Goal: Information Seeking & Learning: Learn about a topic

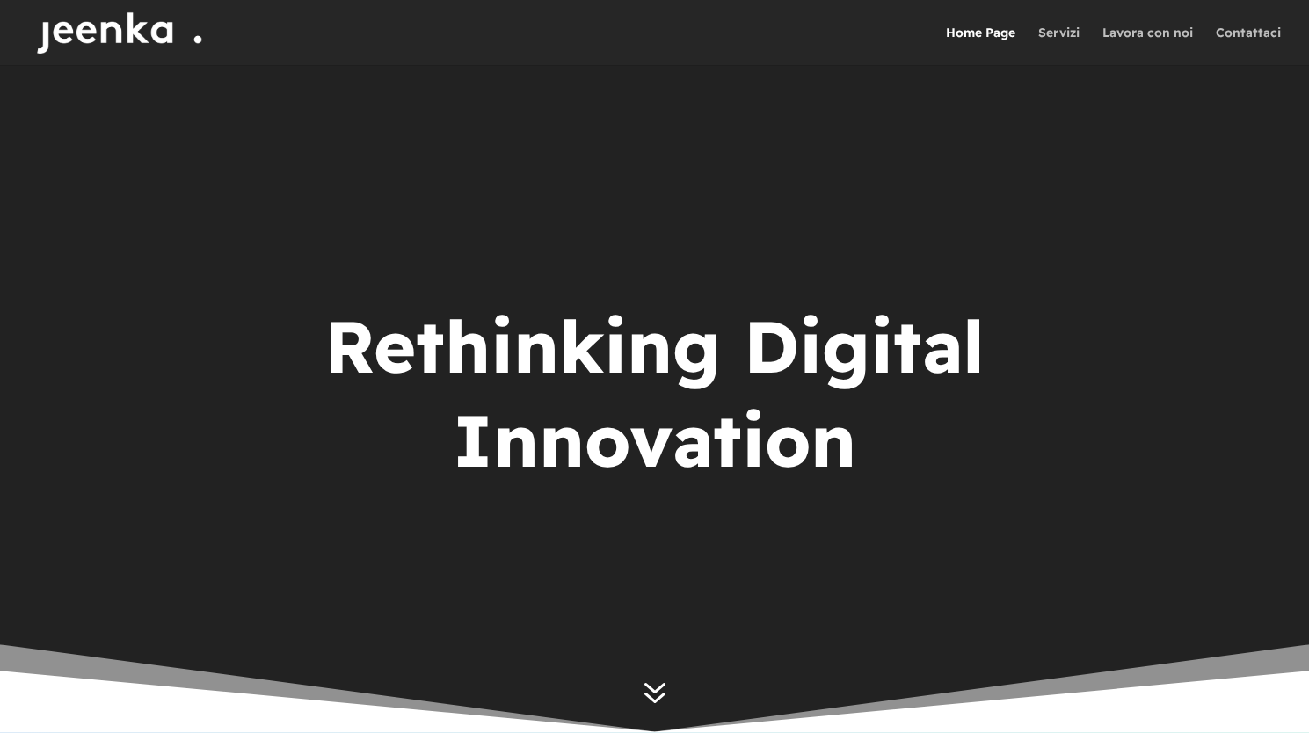
click at [653, 685] on span "7" at bounding box center [654, 692] width 43 height 43
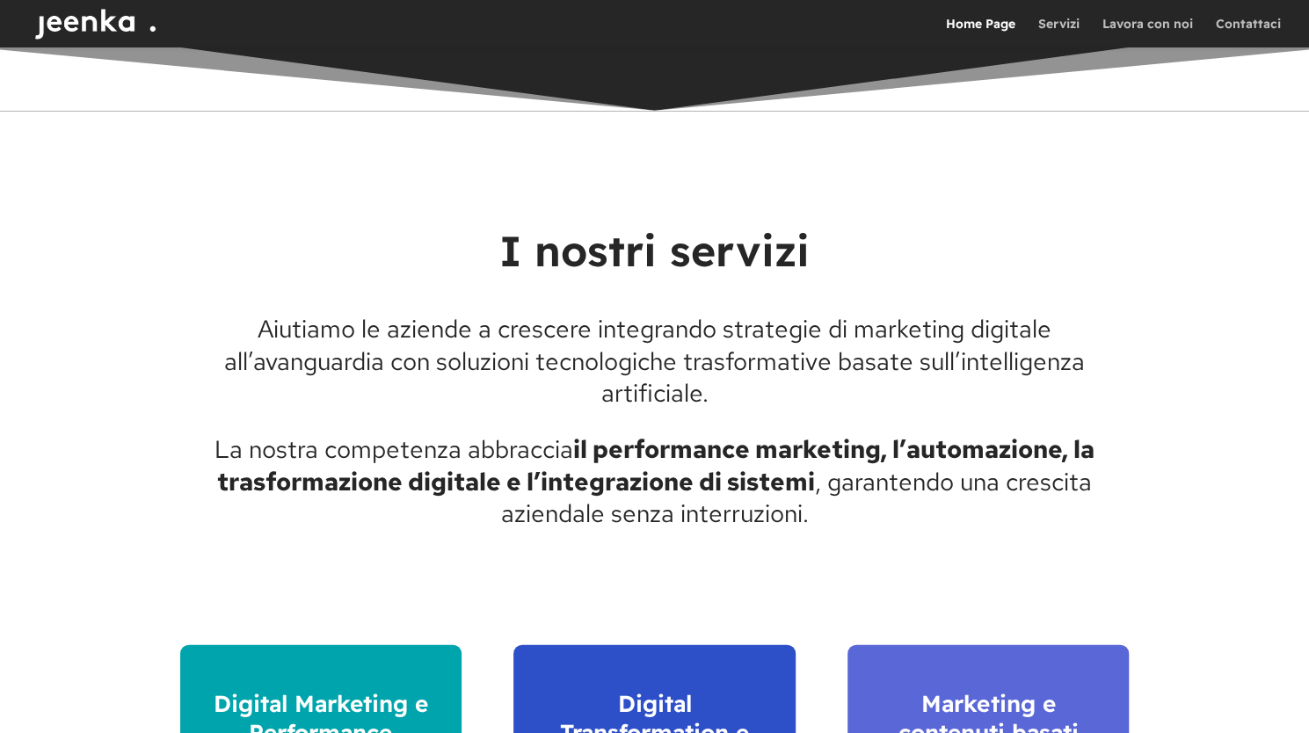
scroll to position [2009, 0]
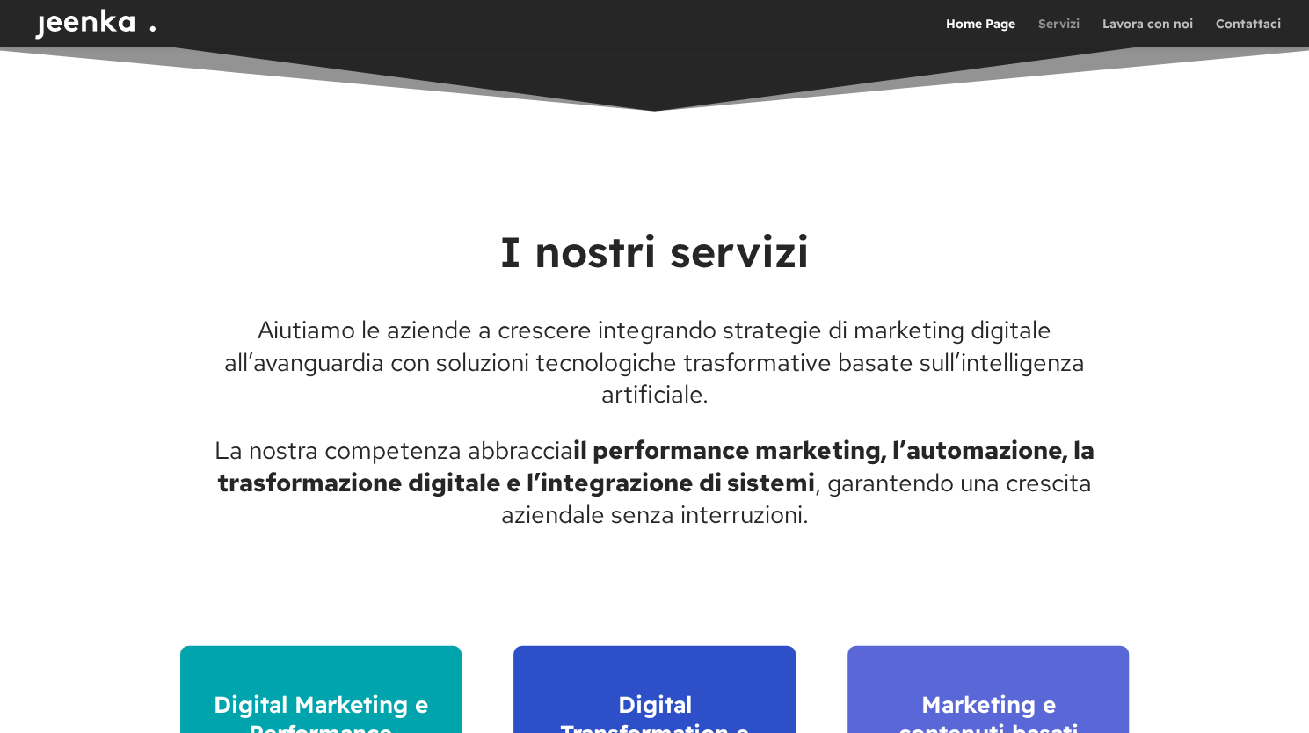
click at [1057, 24] on link "Servizi" at bounding box center [1058, 33] width 41 height 30
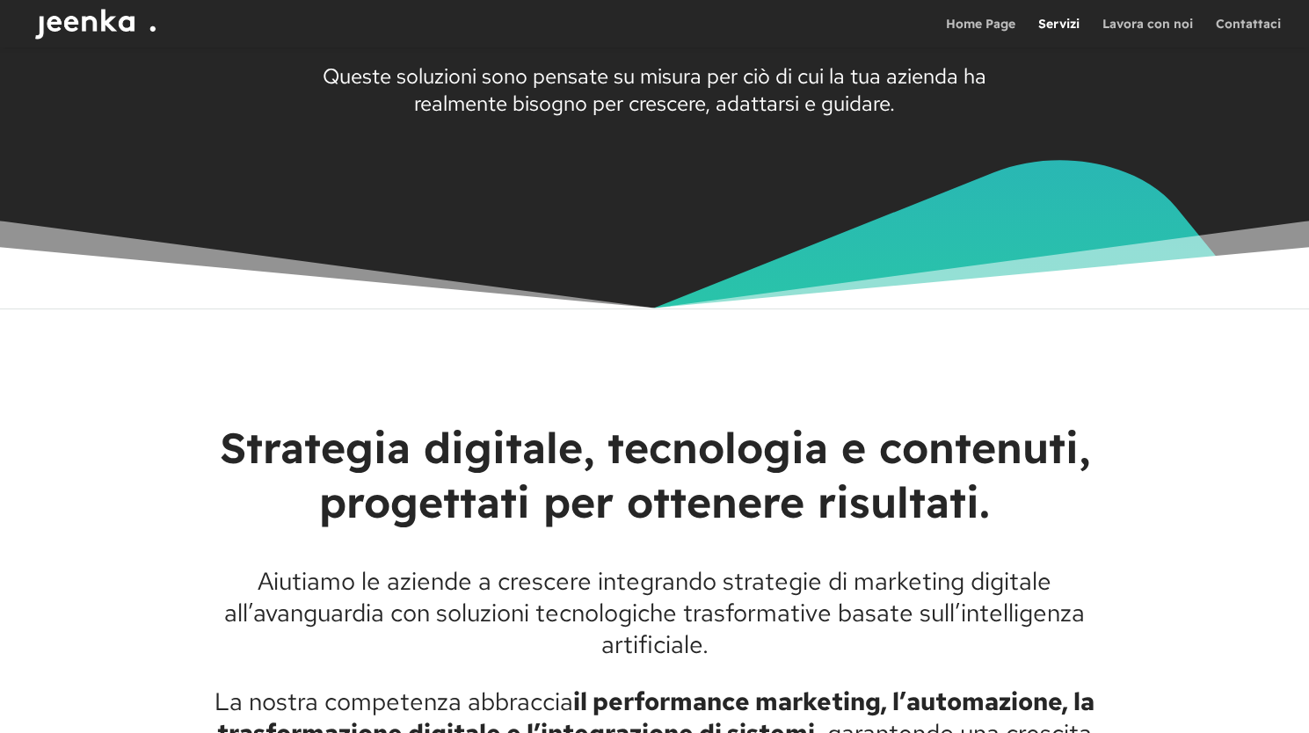
scroll to position [433, 0]
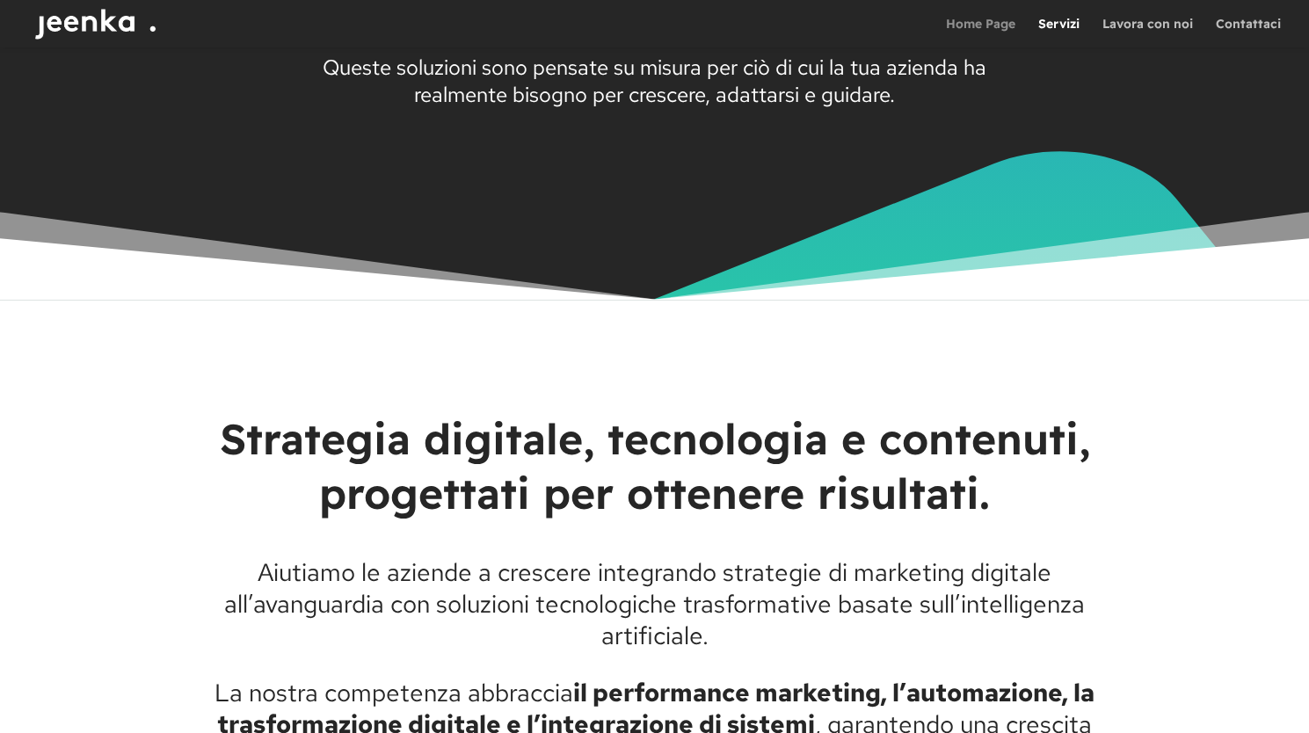
click at [971, 25] on link "Home Page" at bounding box center [980, 33] width 69 height 30
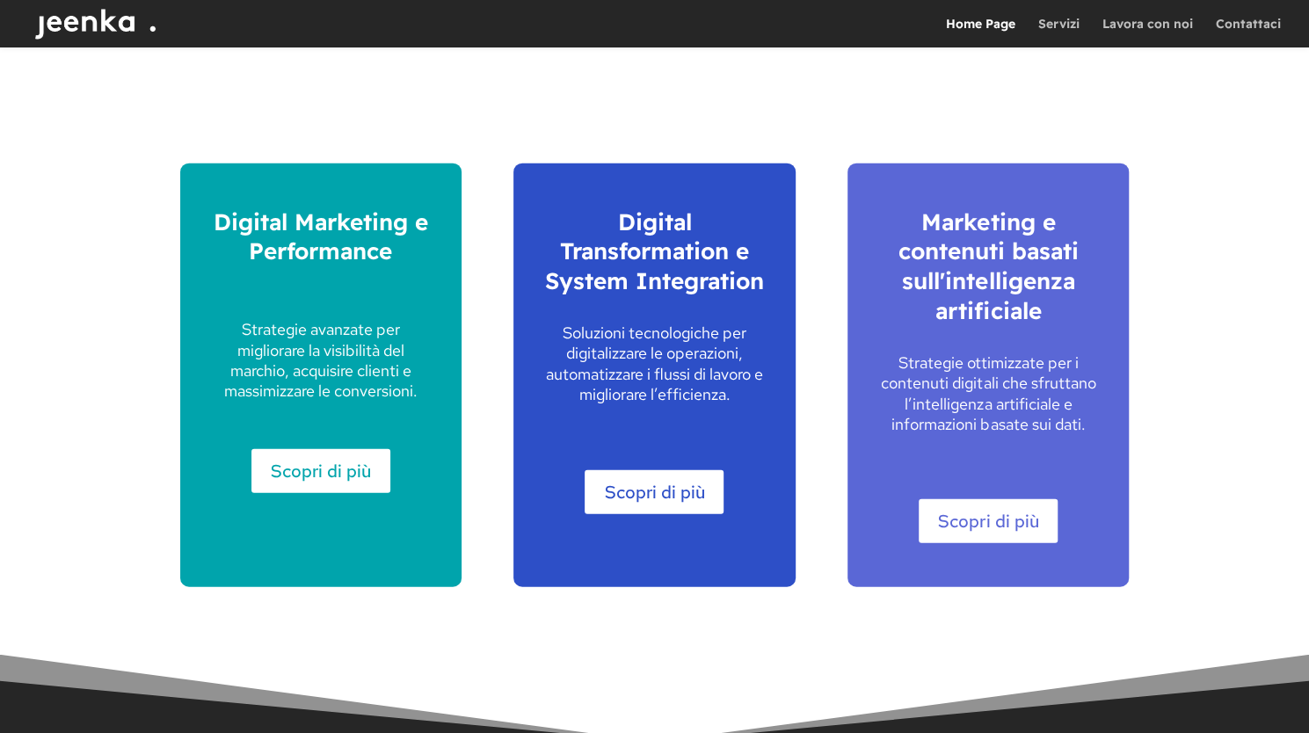
scroll to position [2449, 0]
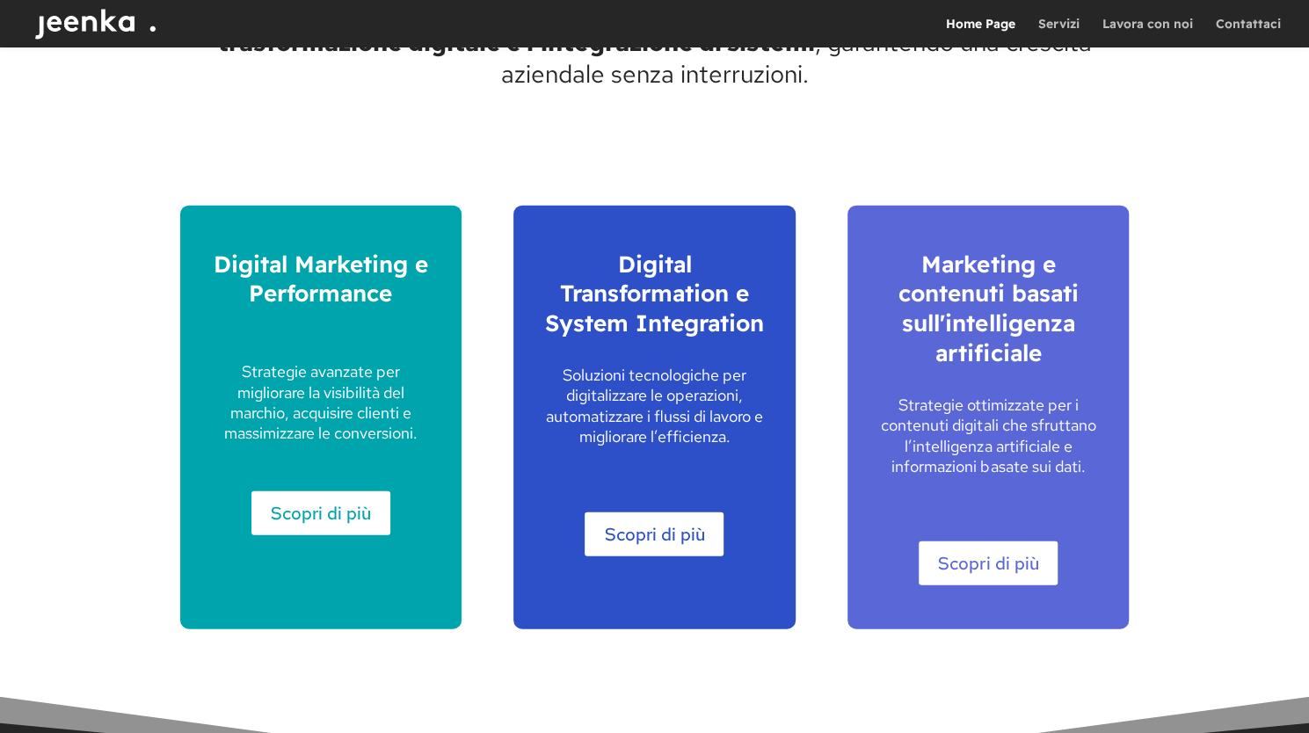
click at [678, 525] on link "Scopri di più" at bounding box center [654, 535] width 139 height 44
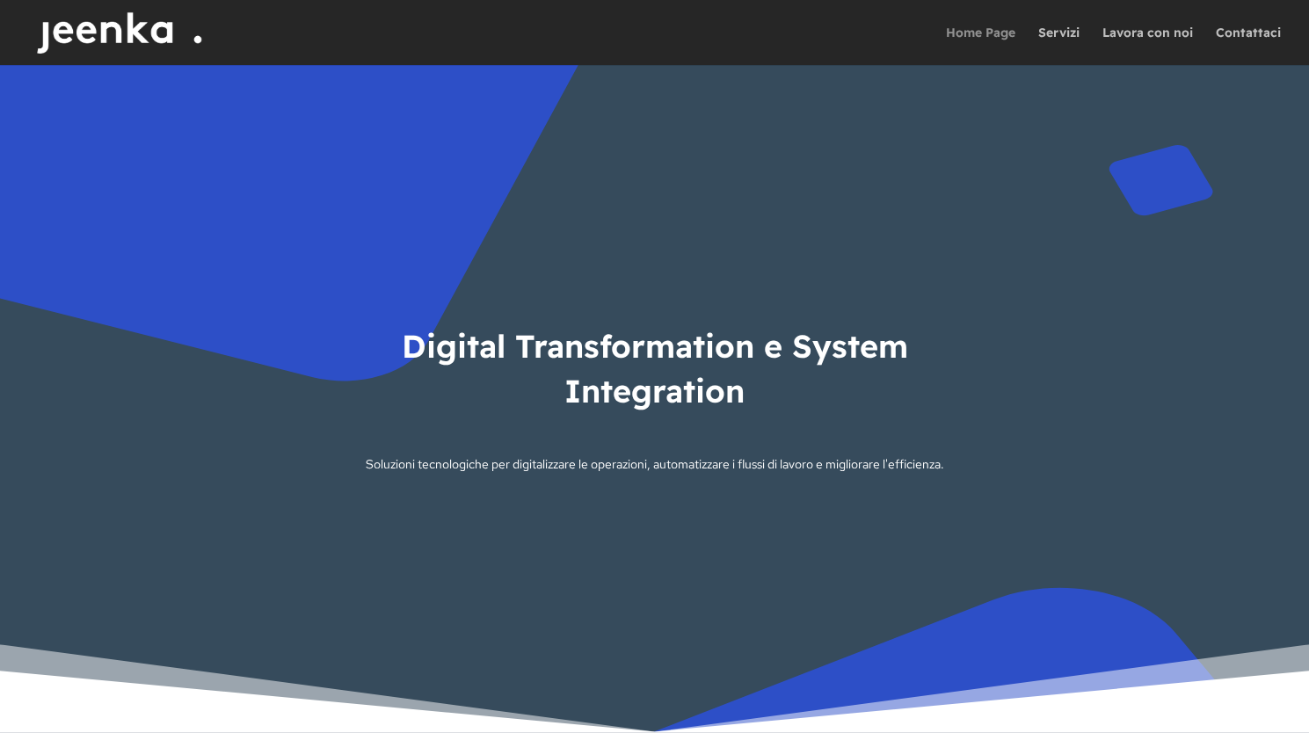
click at [972, 34] on link "Home Page" at bounding box center [980, 45] width 69 height 39
